Goal: Task Accomplishment & Management: Complete application form

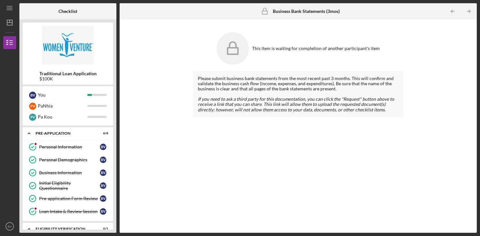
scroll to position [166, 0]
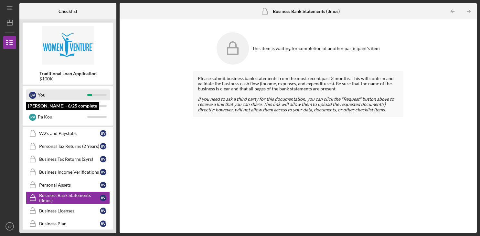
click at [80, 95] on div "You" at bounding box center [62, 95] width 49 height 11
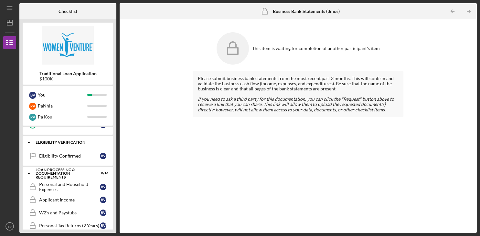
scroll to position [87, 0]
click at [67, 156] on div "Eligibility Confirmed" at bounding box center [69, 155] width 61 height 5
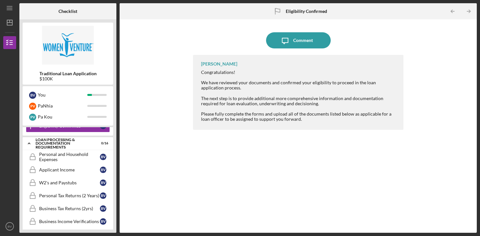
scroll to position [120, 0]
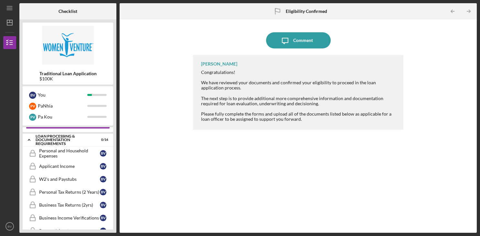
click at [67, 156] on div "Personal and Household Expenses" at bounding box center [69, 153] width 61 height 10
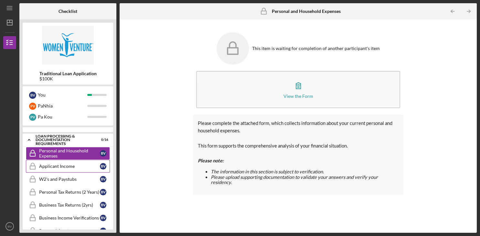
click at [62, 168] on link "Applicant Income Applicant Income B V" at bounding box center [68, 166] width 84 height 13
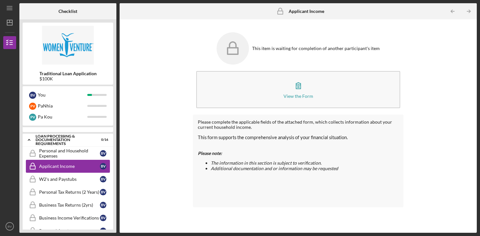
scroll to position [129, 0]
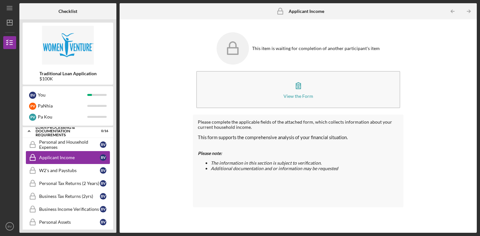
click at [62, 168] on div "W2's and Paystubs" at bounding box center [69, 170] width 61 height 5
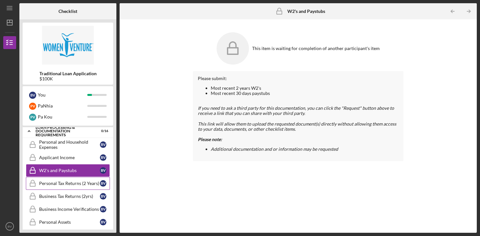
click at [62, 181] on div "Personal Tax Returns (2 Years)" at bounding box center [69, 183] width 61 height 5
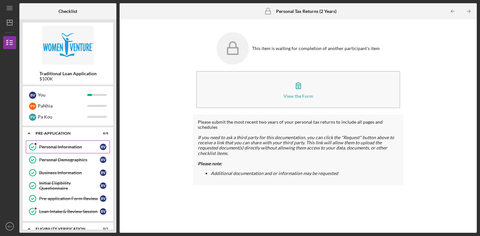
click at [60, 149] on div "Personal Information" at bounding box center [69, 147] width 61 height 5
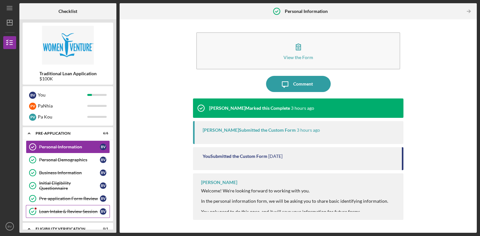
click at [66, 210] on div "Loan Intake & Review Session" at bounding box center [69, 211] width 61 height 5
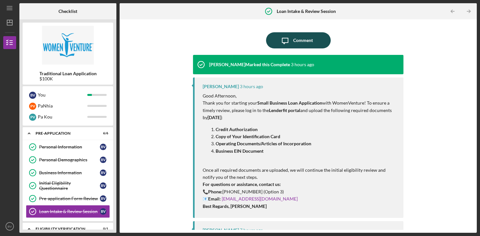
click at [307, 41] on div "Comment" at bounding box center [303, 40] width 20 height 16
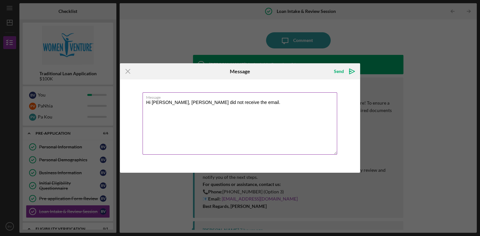
click at [168, 103] on textarea "Hi [PERSON_NAME], [PERSON_NAME] did not receive the email." at bounding box center [240, 123] width 195 height 62
click at [161, 112] on textarea "Hi [PERSON_NAME], it was great connecting with you earlier. I checked and Pa Ko…" at bounding box center [240, 123] width 195 height 62
click at [293, 104] on textarea "Hi [PERSON_NAME], it was great connecting with you earlier. I checked and Pa Ko…" at bounding box center [240, 123] width 195 height 62
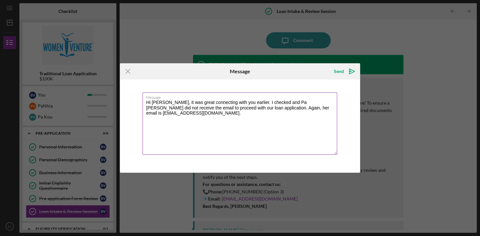
click at [336, 109] on textarea "Hi [PERSON_NAME], it was great connecting with you earlier. I checked and Pa [P…" at bounding box center [240, 123] width 195 height 62
type textarea "Hi [PERSON_NAME], it was great connecting with you earlier. I checked and Pa [P…"
click at [339, 73] on div "Send" at bounding box center [339, 71] width 10 height 13
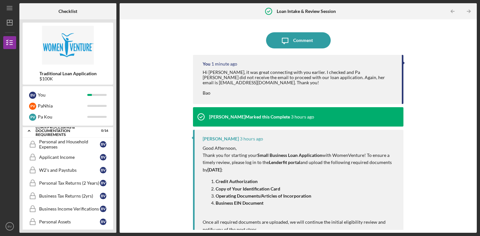
scroll to position [130, 0]
click at [73, 208] on div "Business Income Verifications" at bounding box center [69, 208] width 61 height 5
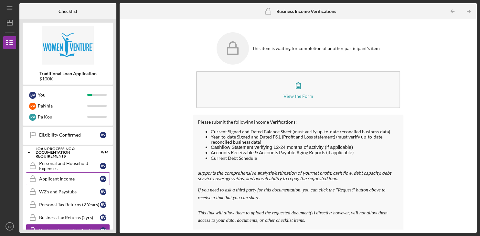
scroll to position [107, 0]
click at [69, 165] on div "Personal and Household Expenses" at bounding box center [69, 167] width 61 height 10
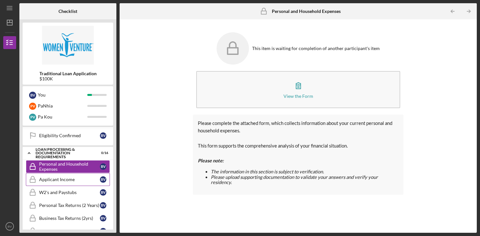
click at [69, 176] on link "Applicant Income Applicant Income B V" at bounding box center [68, 179] width 84 height 13
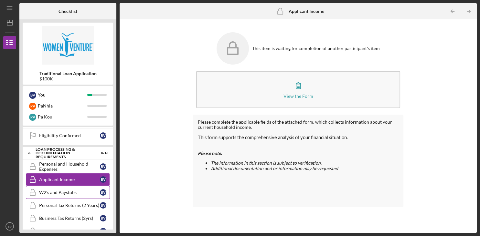
click at [71, 190] on div "W2's and Paystubs" at bounding box center [69, 192] width 61 height 5
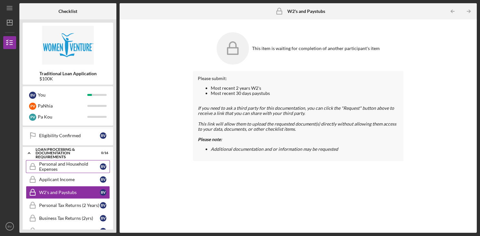
click at [75, 163] on div "Personal and Household Expenses" at bounding box center [69, 167] width 61 height 10
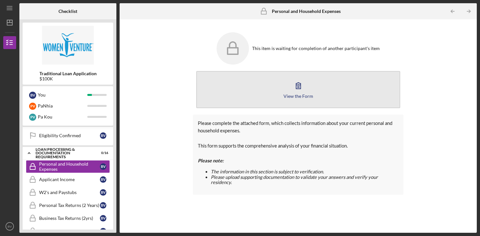
click at [294, 93] on icon "button" at bounding box center [298, 86] width 16 height 16
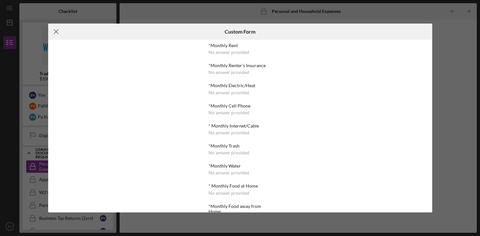
click at [55, 32] on icon "Icon/Menu Close" at bounding box center [56, 32] width 16 height 16
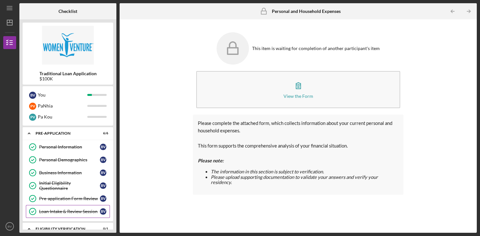
click at [80, 210] on div "Loan Intake & Review Session" at bounding box center [69, 211] width 61 height 5
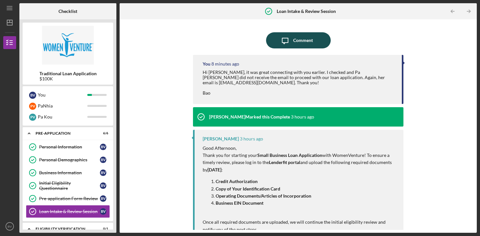
click at [305, 41] on div "Comment" at bounding box center [303, 40] width 20 height 16
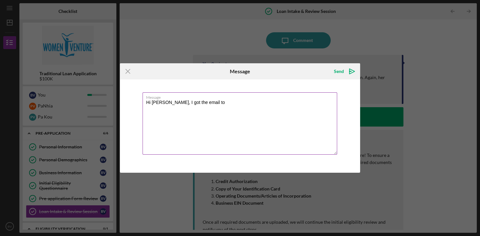
paste textarea "proceed with uploading the following documents: Identification & Legal Status: …"
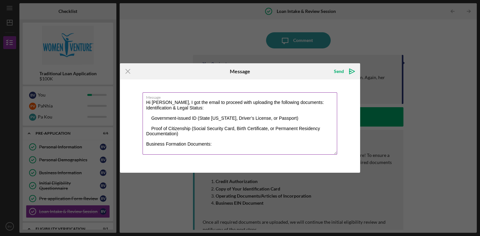
drag, startPoint x: 183, startPoint y: 135, endPoint x: 155, endPoint y: 123, distance: 31.2
click at [155, 123] on textarea "Hi [PERSON_NAME], I got the email to proceed with uploading the following docum…" at bounding box center [240, 123] width 195 height 62
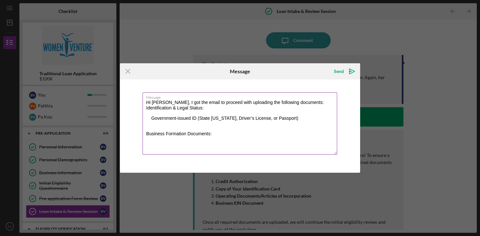
click at [148, 119] on textarea "Hi [PERSON_NAME], I got the email to proceed with uploading the following docum…" at bounding box center [240, 123] width 195 height 62
drag, startPoint x: 282, startPoint y: 121, endPoint x: 146, endPoint y: 114, distance: 136.2
click at [146, 114] on textarea "Hi [PERSON_NAME], I got the email to proceed with uploading the following docum…" at bounding box center [240, 123] width 195 height 62
click at [146, 122] on textarea "Hi [PERSON_NAME], I got the email to proceed with uploading the following docum…" at bounding box center [240, 123] width 195 height 62
click at [272, 110] on textarea "Hi [PERSON_NAME], I got the email to proceed with uploading the following docum…" at bounding box center [240, 123] width 195 height 62
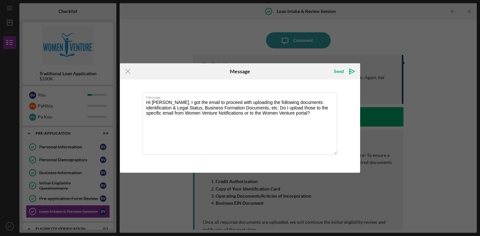
click at [52, 151] on div "Icon/Menu Close Message Send Icon/icon-invite-send Message Hi [PERSON_NAME], I …" at bounding box center [240, 118] width 480 height 236
drag, startPoint x: 327, startPoint y: 118, endPoint x: 321, endPoint y: 115, distance: 6.5
click at [321, 115] on textarea "Hi [PERSON_NAME], I got the email to proceed with uploading the following docum…" at bounding box center [240, 123] width 195 height 62
click at [309, 114] on textarea "Hi [PERSON_NAME], I got the email to proceed with uploading the following docum…" at bounding box center [240, 123] width 195 height 62
click at [308, 113] on textarea "Hi [PERSON_NAME], I got the email to proceed with uploading the following docum…" at bounding box center [240, 123] width 195 height 62
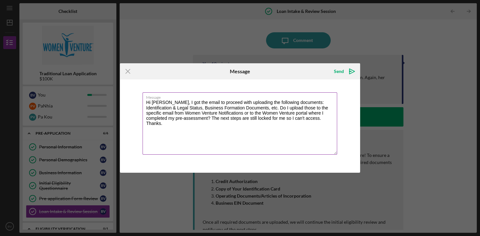
click at [241, 123] on textarea "Hi [PERSON_NAME], I got the email to proceed with uploading the following docum…" at bounding box center [240, 123] width 195 height 62
type textarea "Hi [PERSON_NAME], I got the email to proceed with uploading the following docum…"
click at [340, 71] on div "Send" at bounding box center [339, 71] width 10 height 13
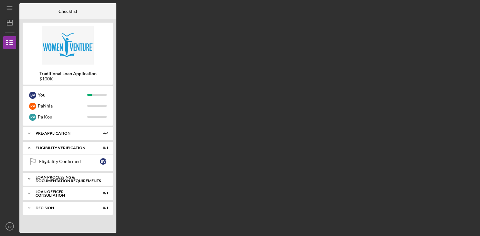
click at [63, 179] on div "Loan Processing & Documentation Requirements" at bounding box center [71, 179] width 70 height 7
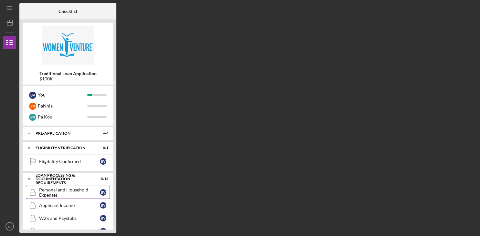
click at [55, 191] on div "Personal and Household Expenses" at bounding box center [69, 193] width 61 height 10
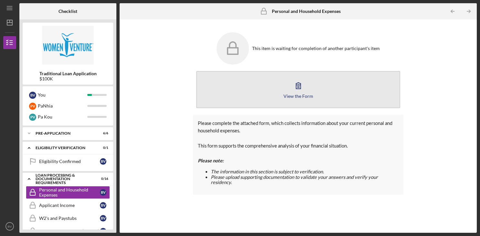
click at [302, 93] on icon "button" at bounding box center [298, 86] width 16 height 16
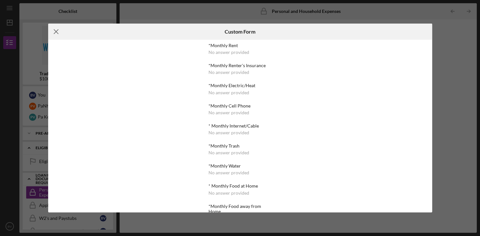
click at [57, 31] on icon "Icon/Menu Close" at bounding box center [56, 32] width 16 height 16
